Goal: Task Accomplishment & Management: Use online tool/utility

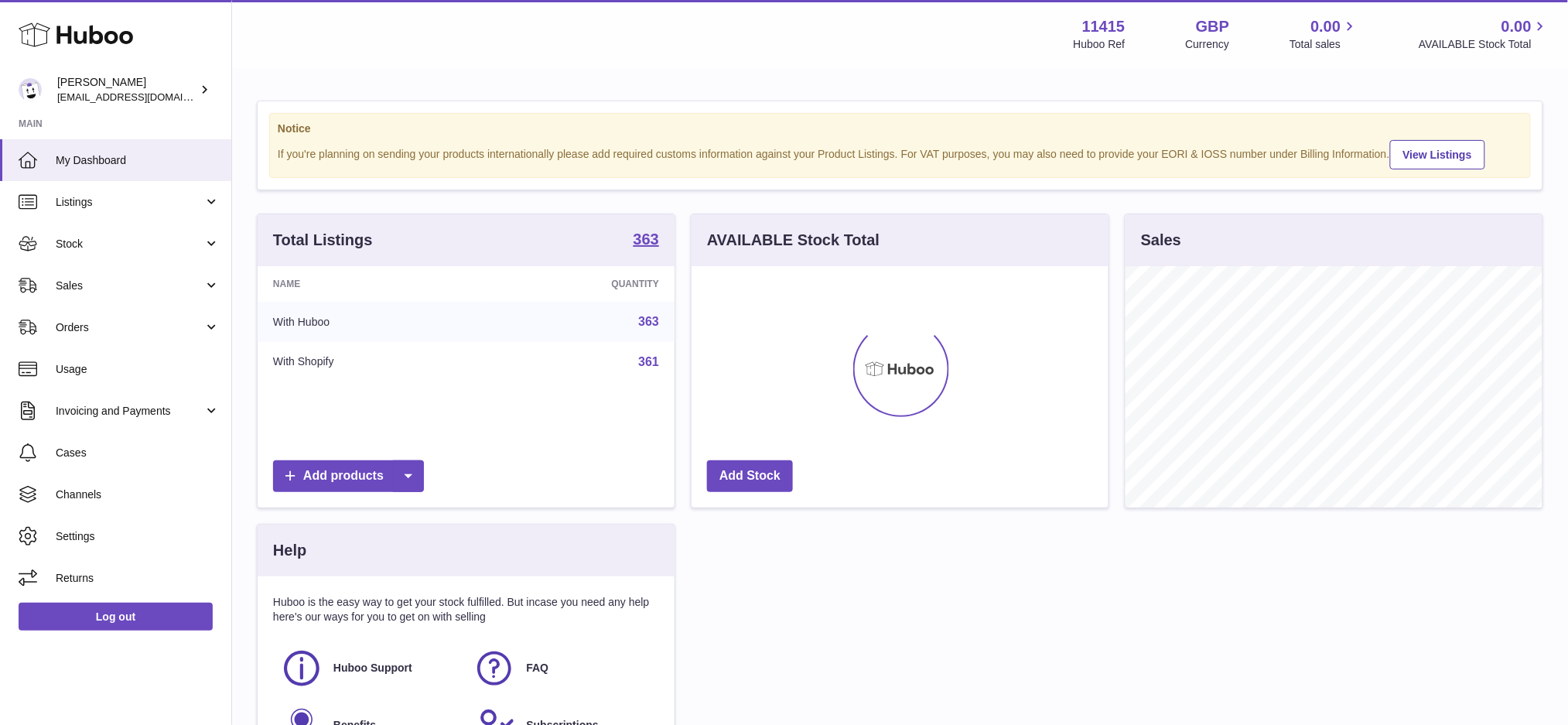
scroll to position [241, 417]
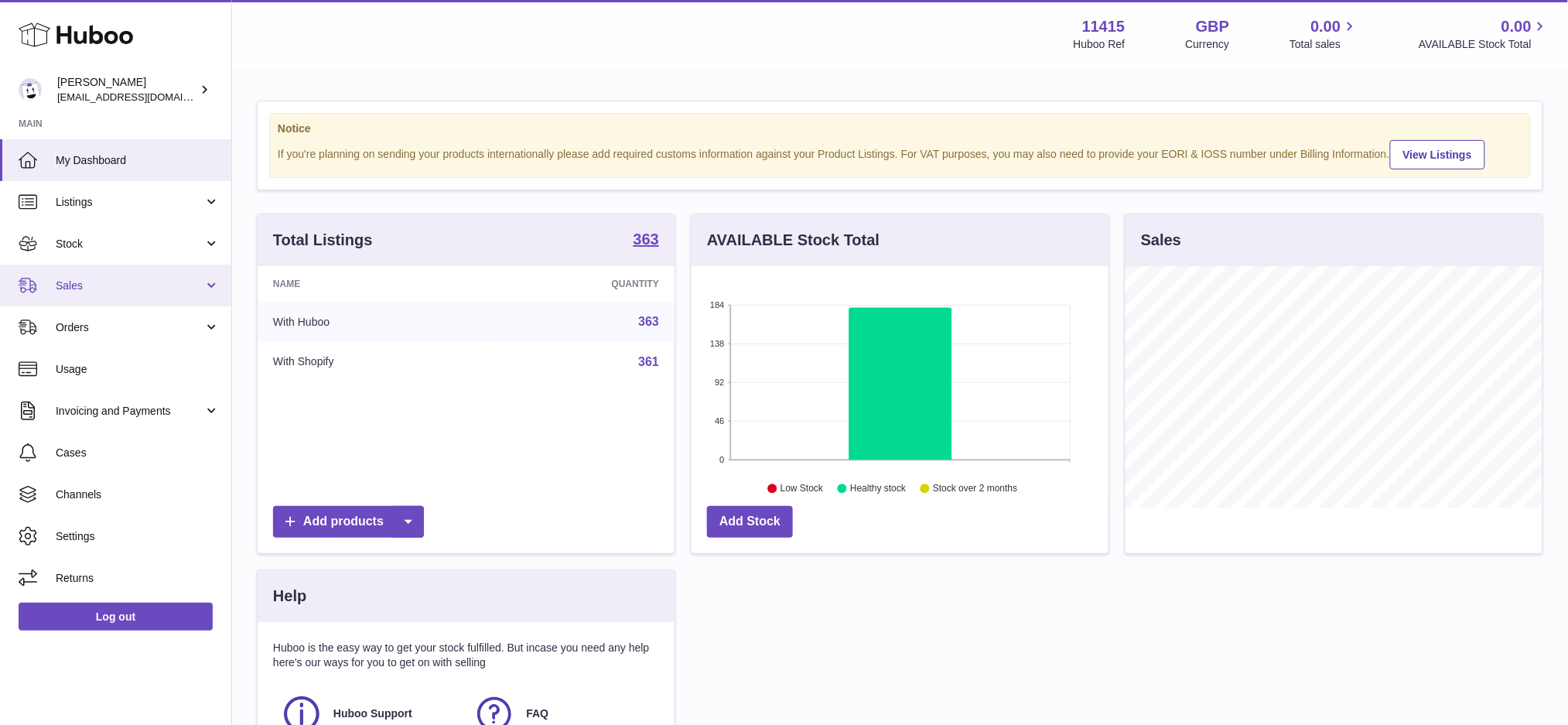
click at [117, 280] on span "Sales" at bounding box center [130, 286] width 148 height 15
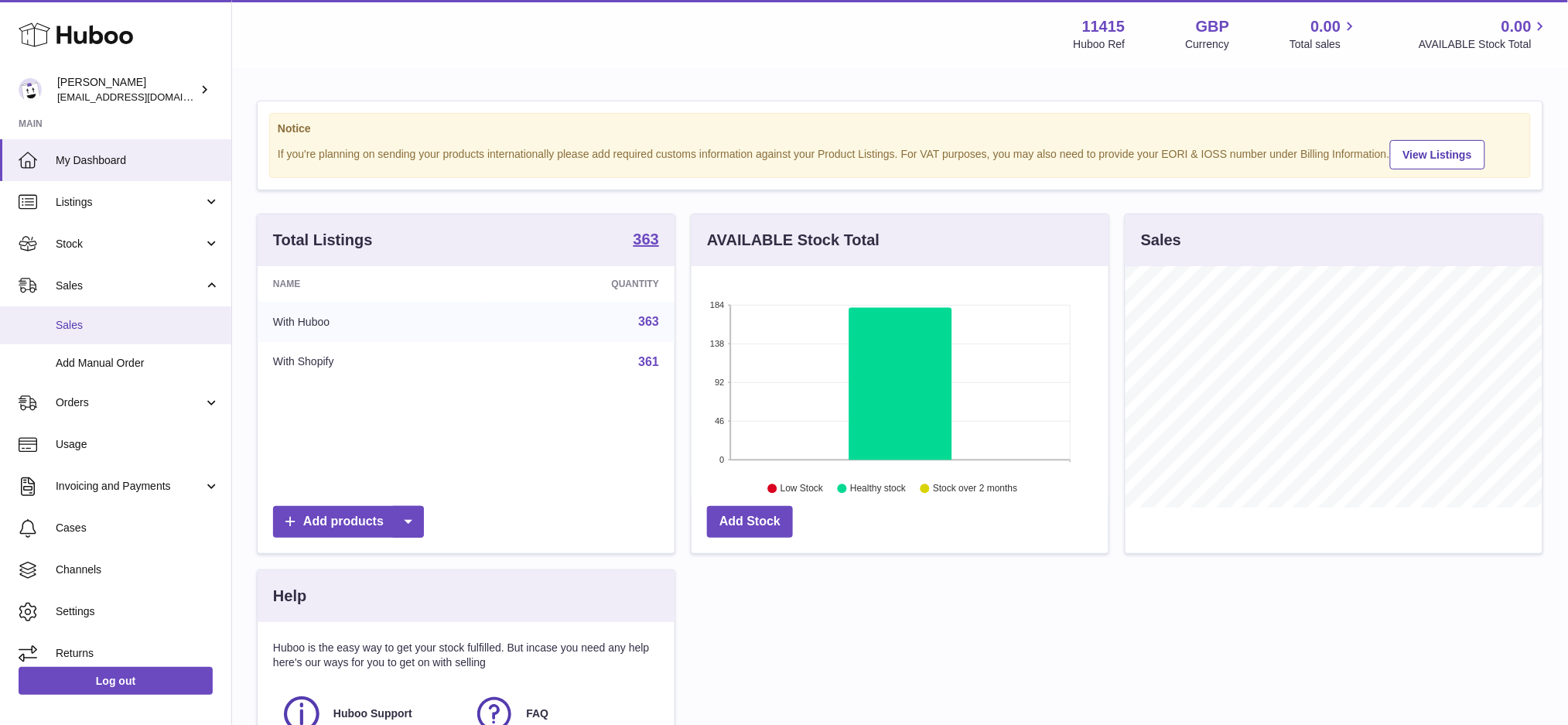
click at [120, 315] on link "Sales" at bounding box center [116, 326] width 232 height 38
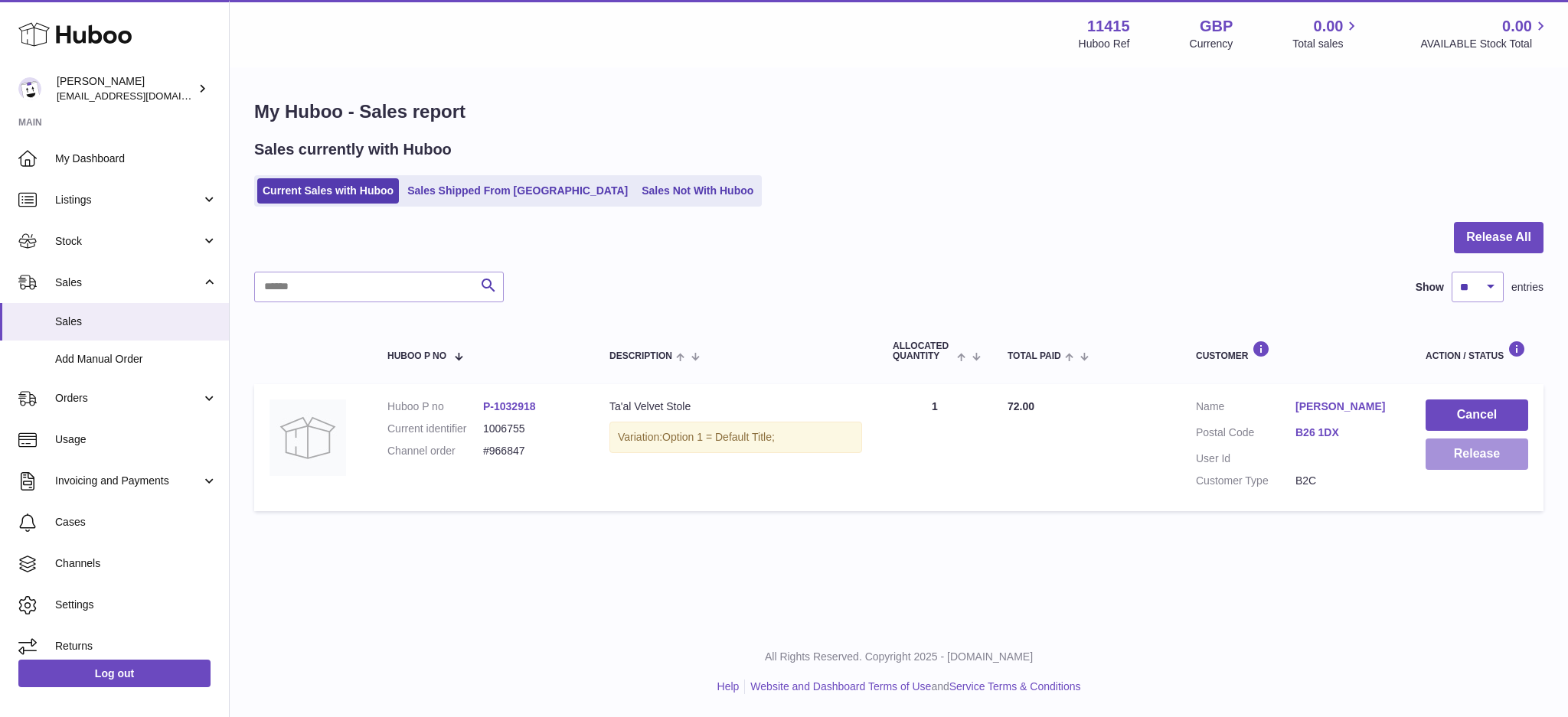
click at [1461, 453] on button "Release" at bounding box center [1477, 454] width 103 height 32
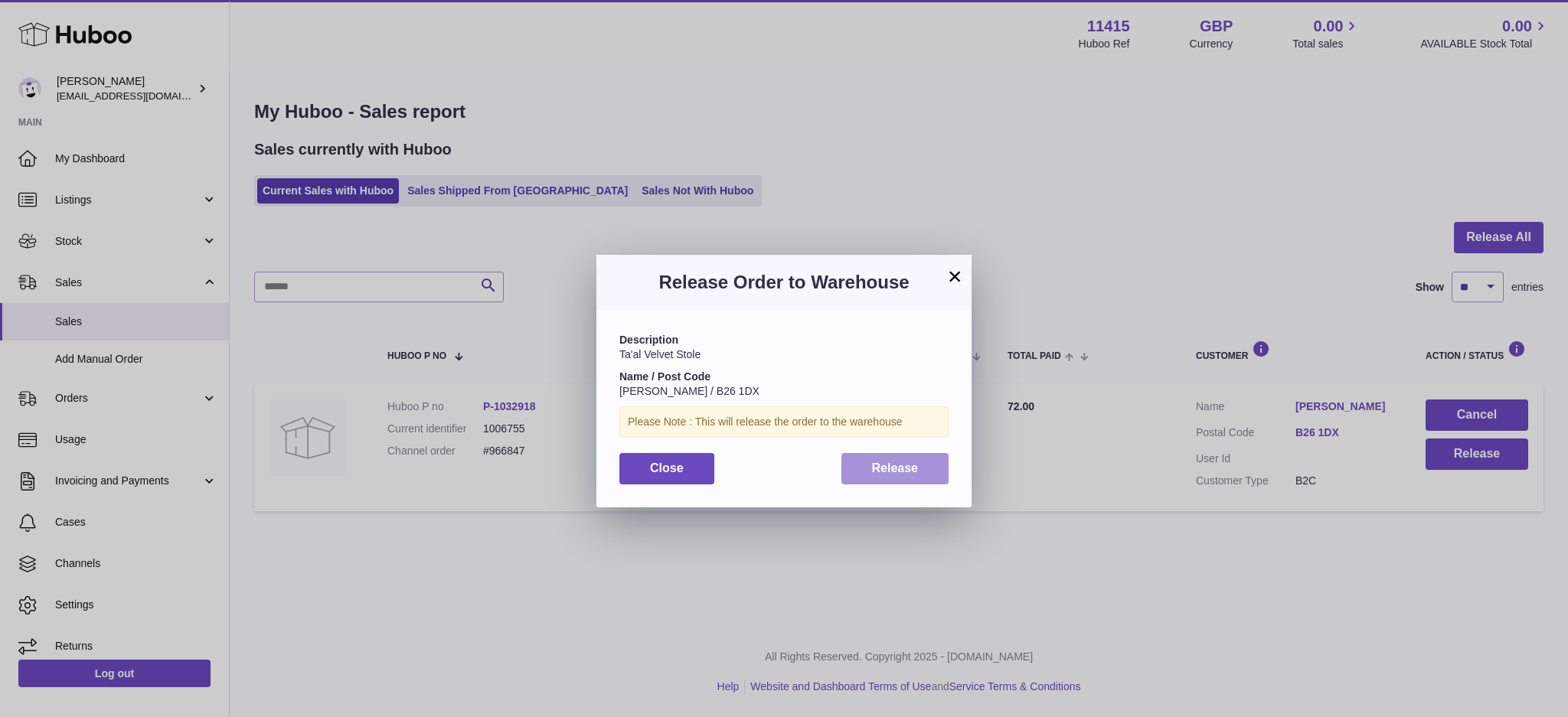
click at [925, 472] on button "Release" at bounding box center [894, 469] width 108 height 32
